Goal: Task Accomplishment & Management: Complete application form

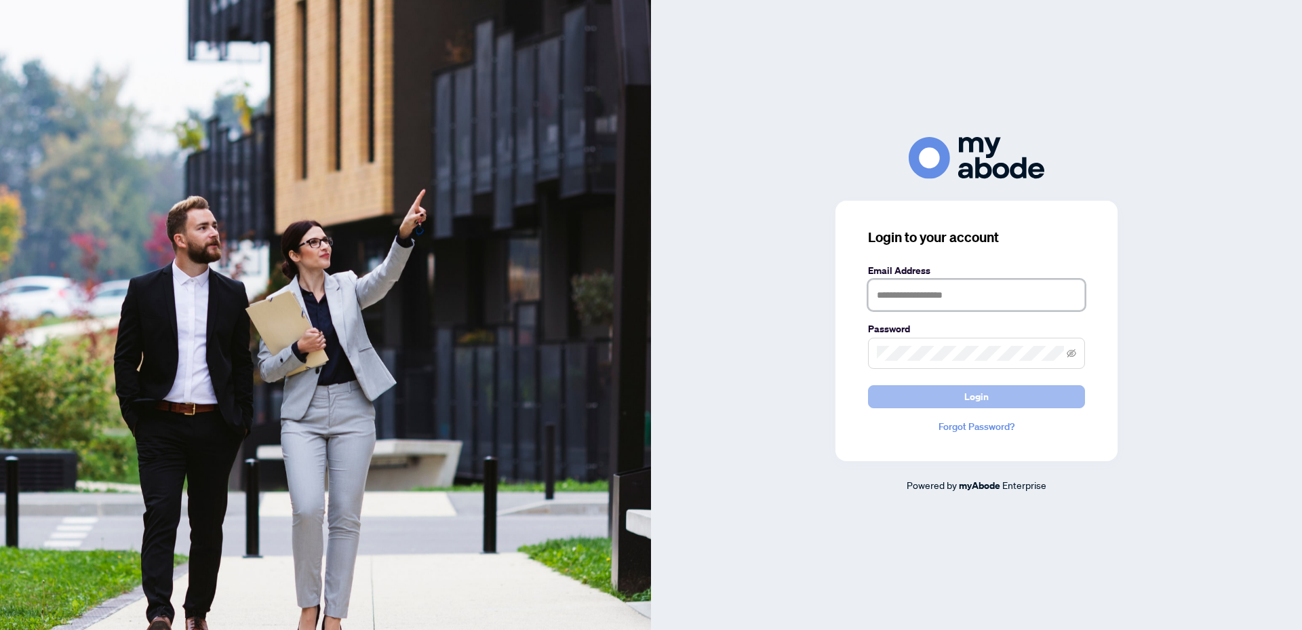
type input "**********"
click at [976, 401] on span "Login" at bounding box center [976, 397] width 24 height 22
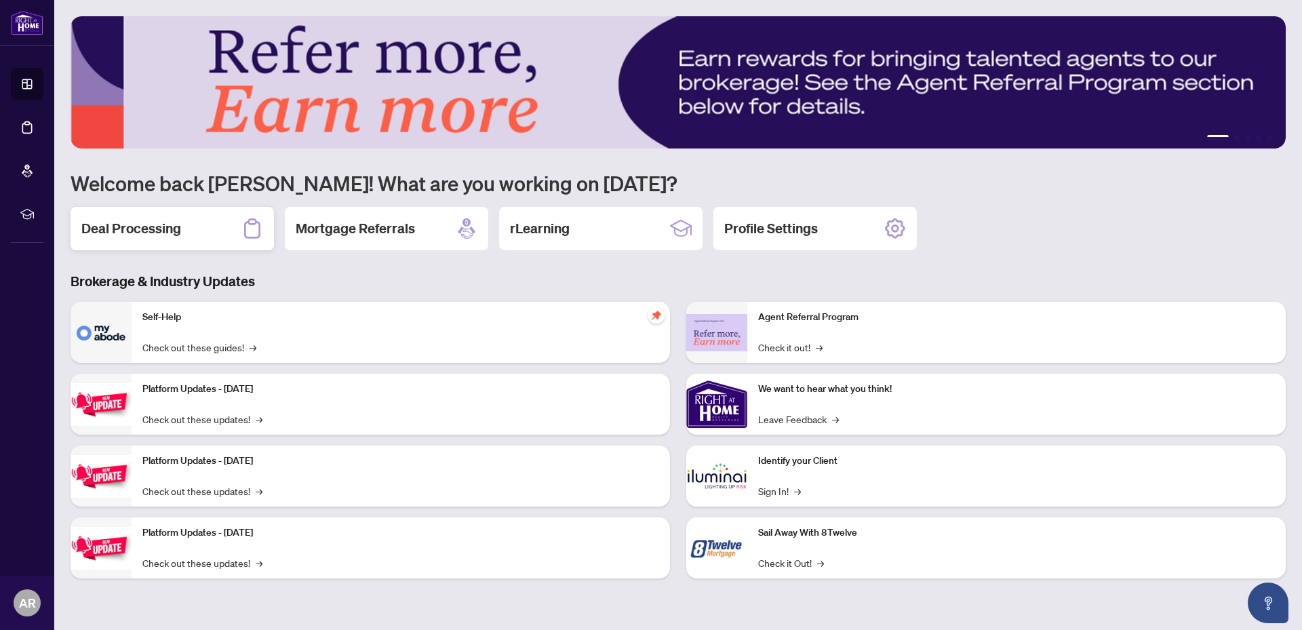
click at [160, 224] on h2 "Deal Processing" at bounding box center [131, 228] width 100 height 19
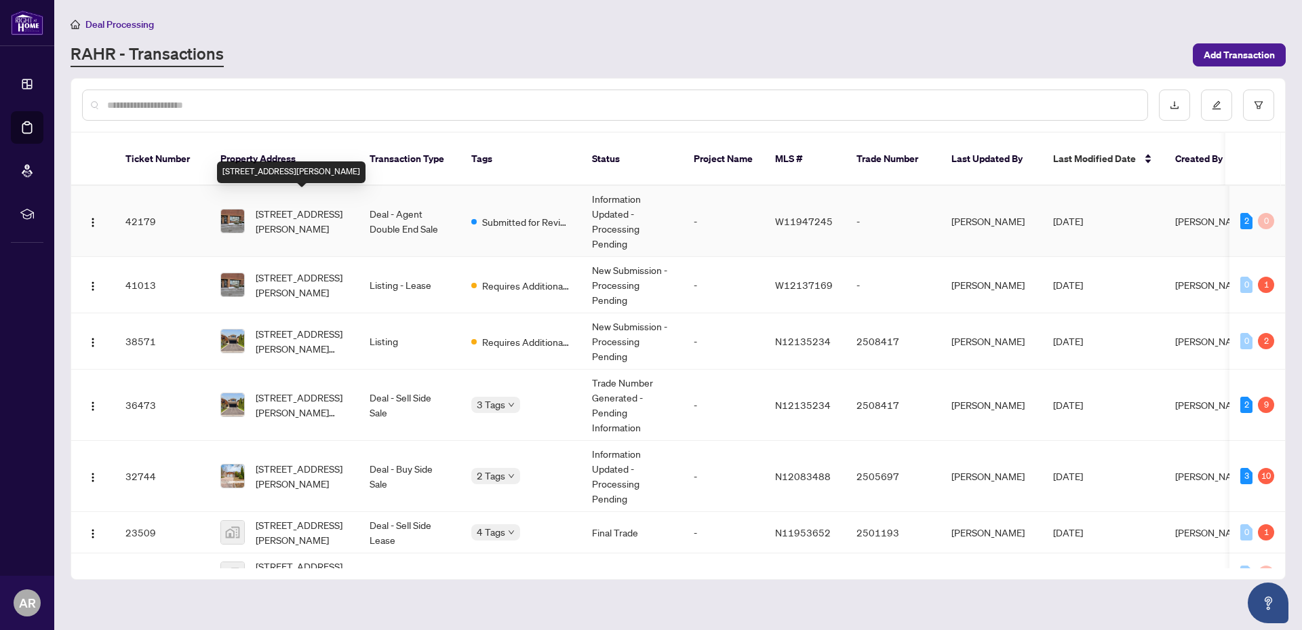
click at [298, 206] on span "[STREET_ADDRESS][PERSON_NAME]" at bounding box center [302, 221] width 92 height 30
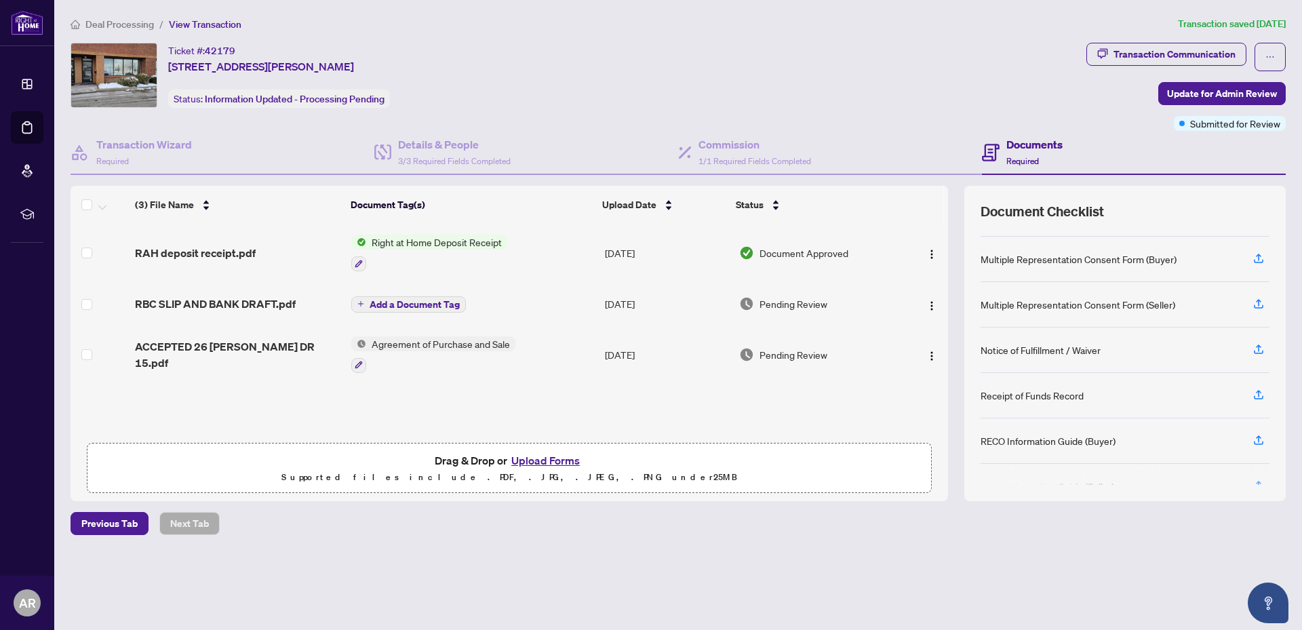
scroll to position [407, 0]
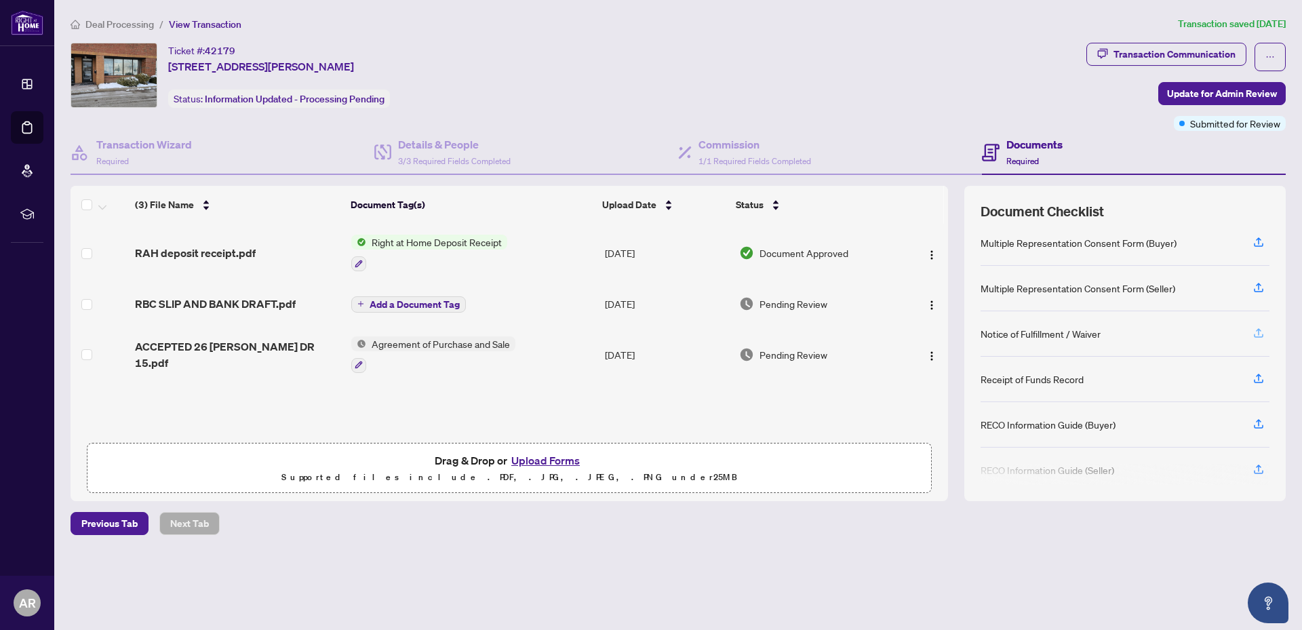
click at [1258, 331] on icon "button" at bounding box center [1257, 331] width 5 height 7
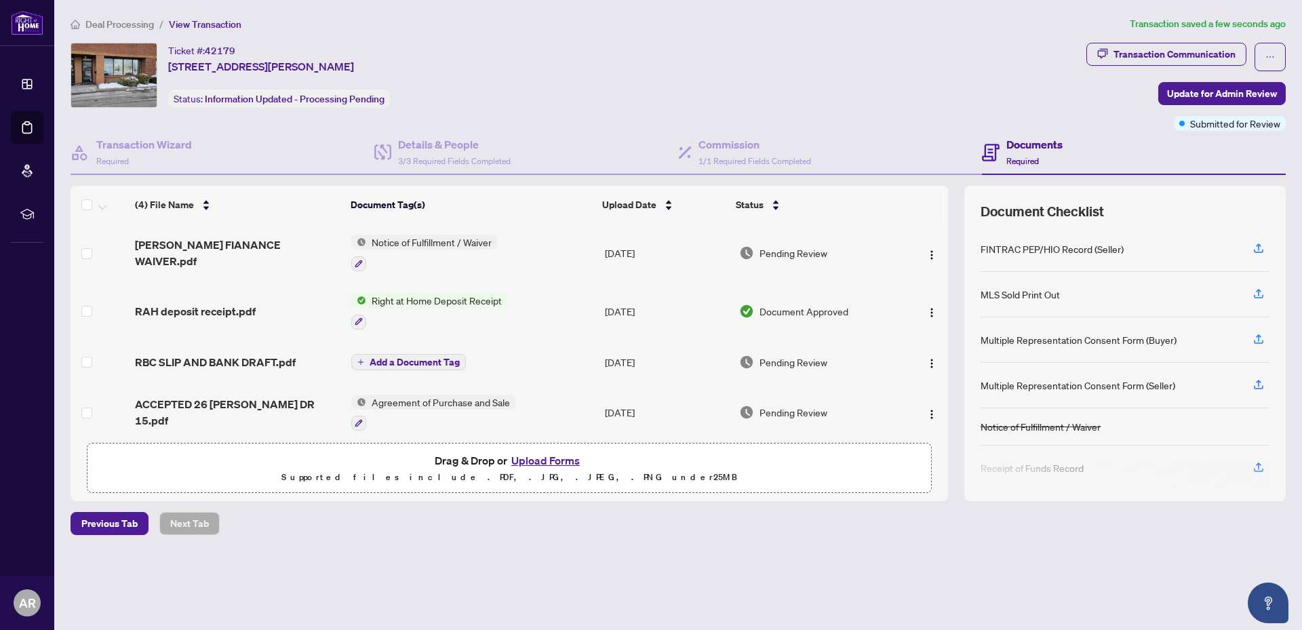
scroll to position [317, 0]
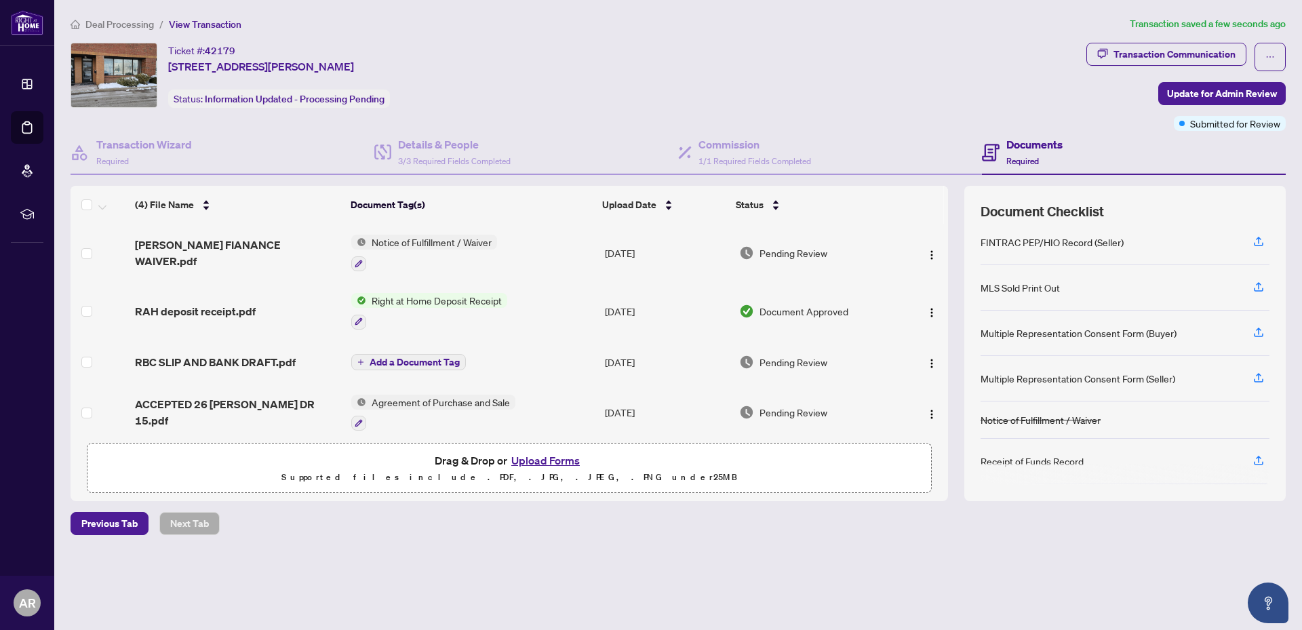
click at [1063, 421] on div "Notice of Fulfillment / Waiver" at bounding box center [1040, 419] width 120 height 15
click at [541, 455] on button "Upload Forms" at bounding box center [545, 460] width 77 height 18
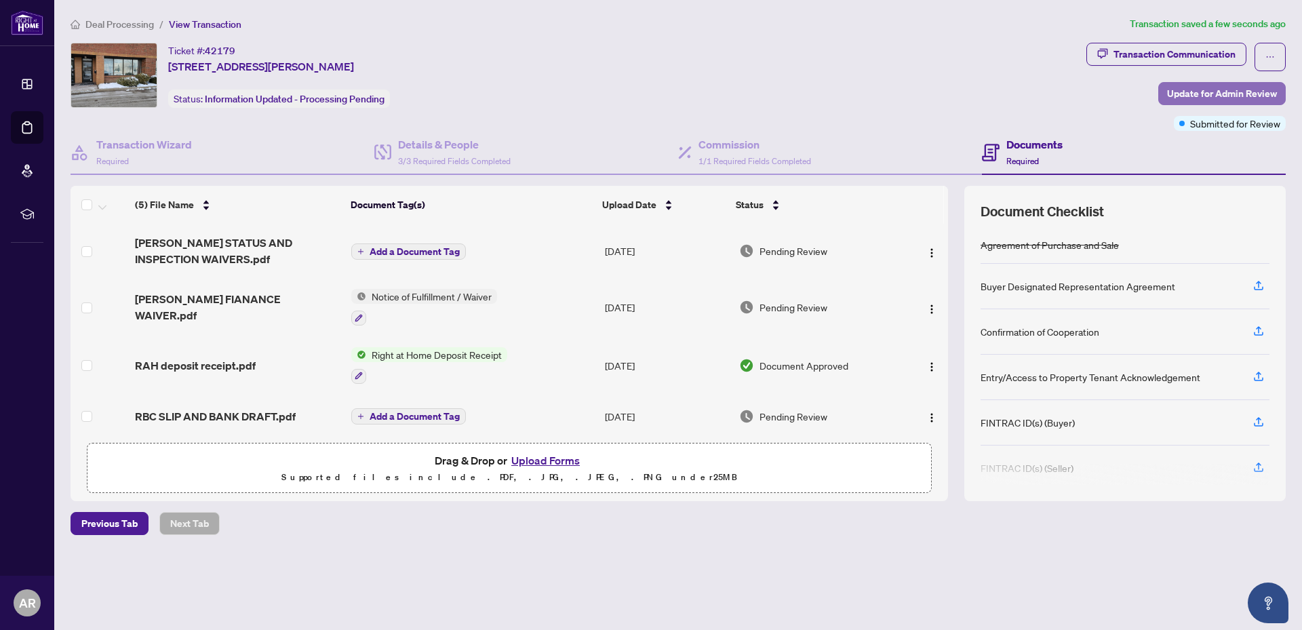
click at [1206, 94] on span "Update for Admin Review" at bounding box center [1222, 94] width 110 height 22
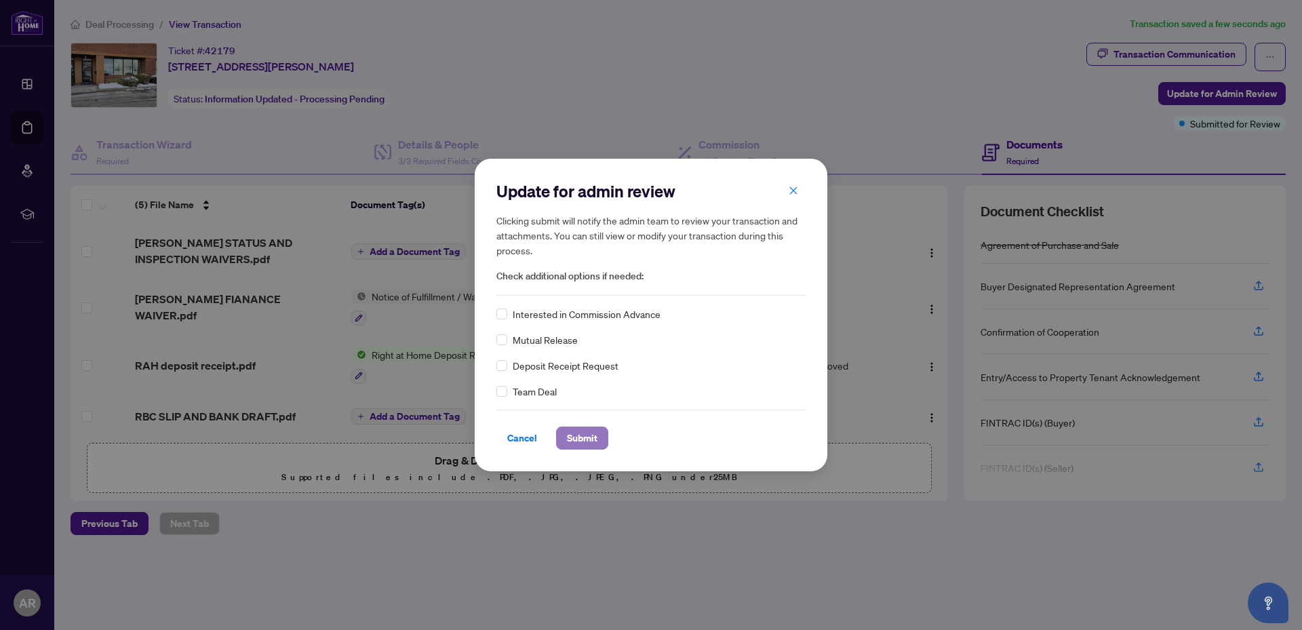
drag, startPoint x: 574, startPoint y: 445, endPoint x: 757, endPoint y: 382, distance: 193.8
click at [575, 445] on span "Submit" at bounding box center [582, 438] width 31 height 22
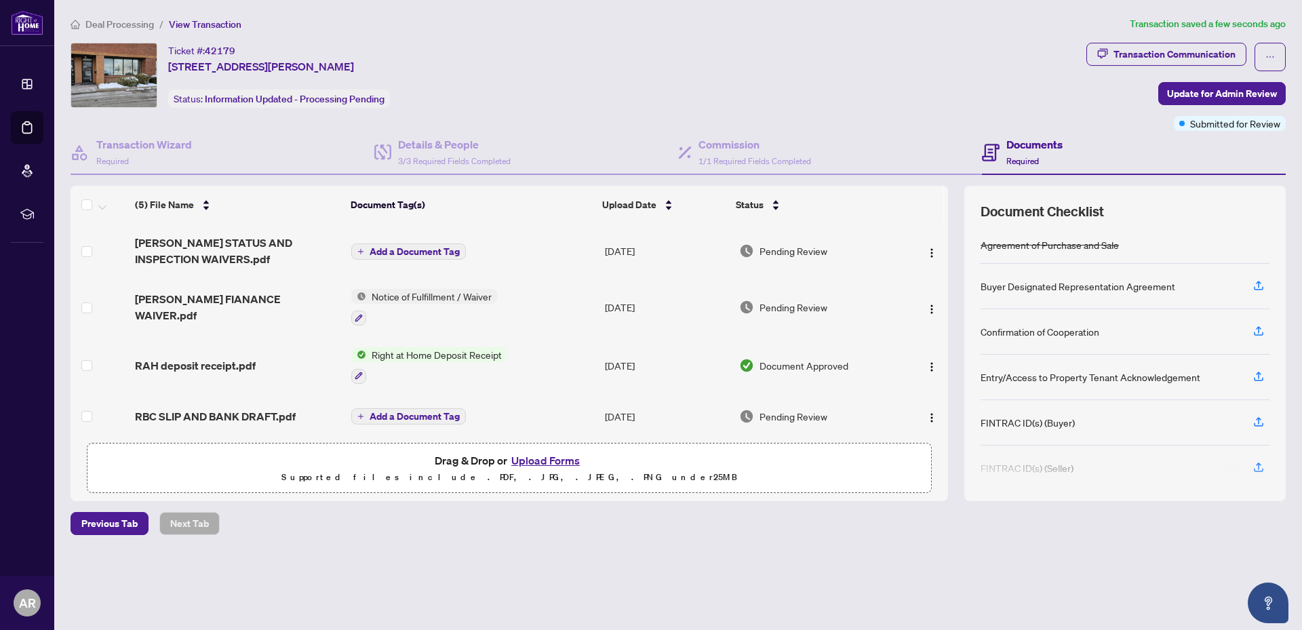
click at [1243, 123] on body "Dashboard Deal Processing Mortgage Referrals rLearning AR [PERSON_NAME] [EMAIL_…" at bounding box center [651, 315] width 1302 height 630
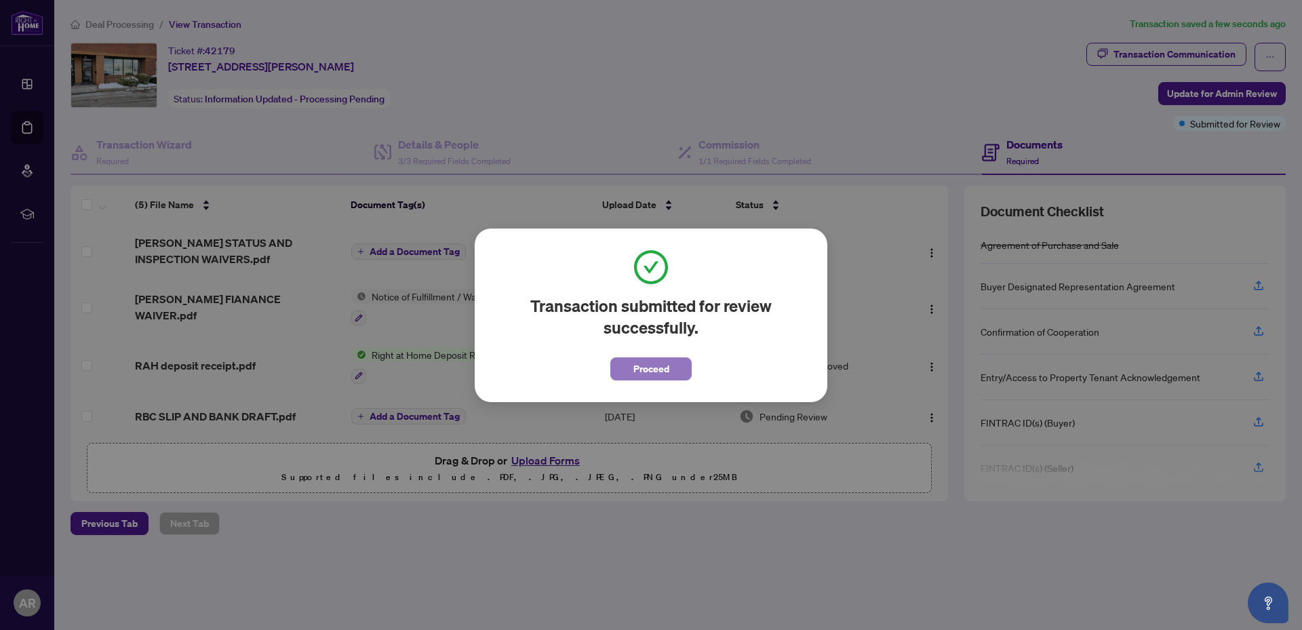
click at [672, 374] on button "Proceed" at bounding box center [650, 368] width 81 height 23
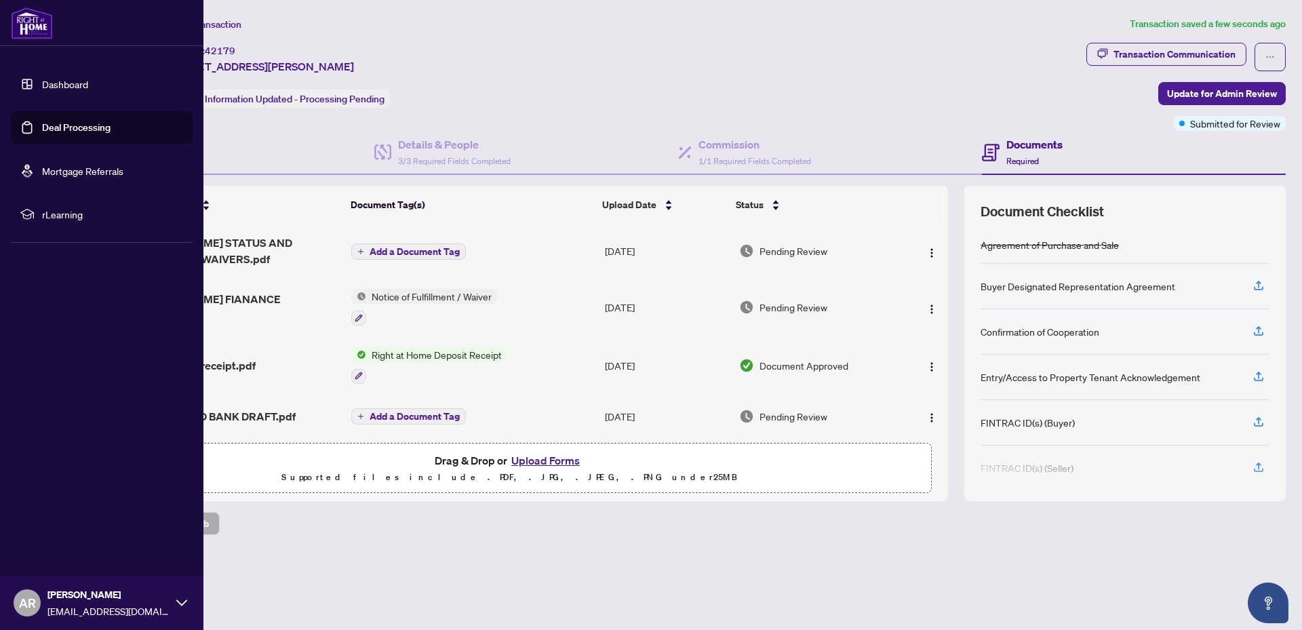
click at [178, 603] on icon at bounding box center [181, 602] width 11 height 11
click at [52, 525] on span "Logout" at bounding box center [54, 522] width 31 height 22
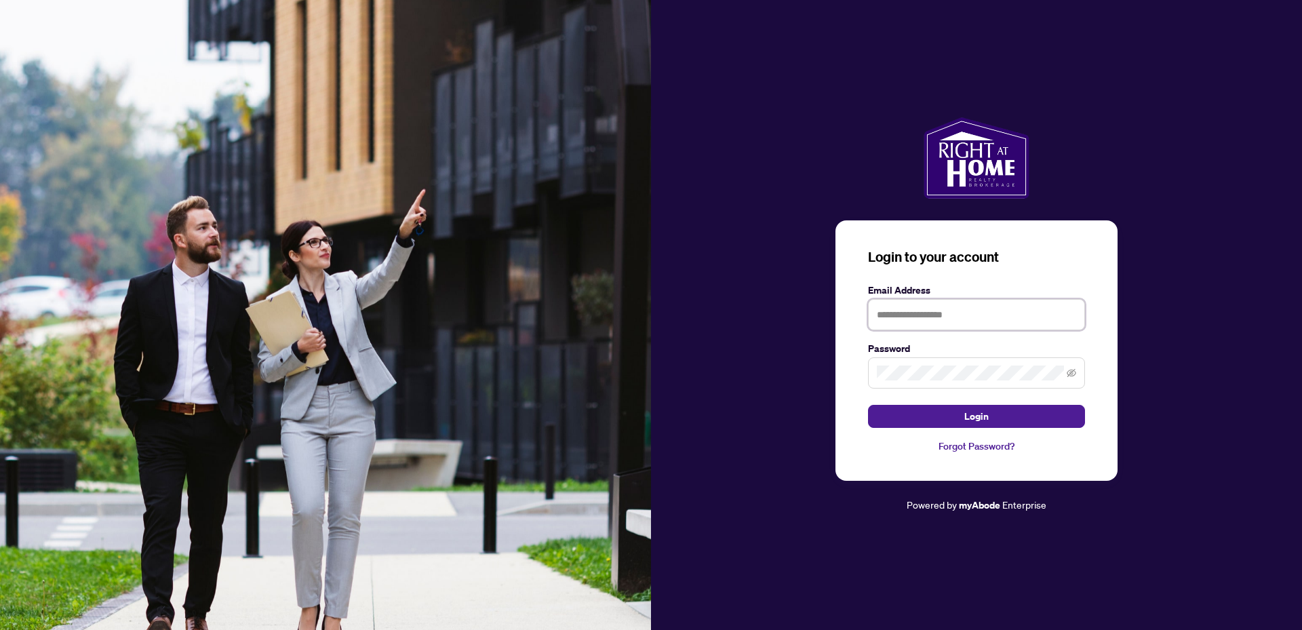
type input "**********"
